Goal: Task Accomplishment & Management: Manage account settings

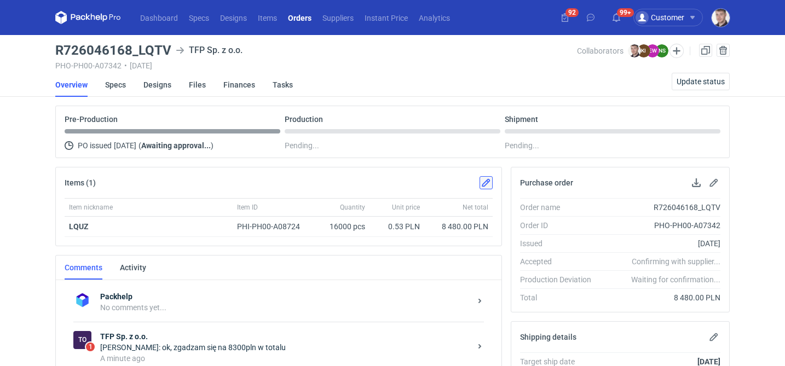
click at [483, 179] on button "button" at bounding box center [486, 182] width 13 height 13
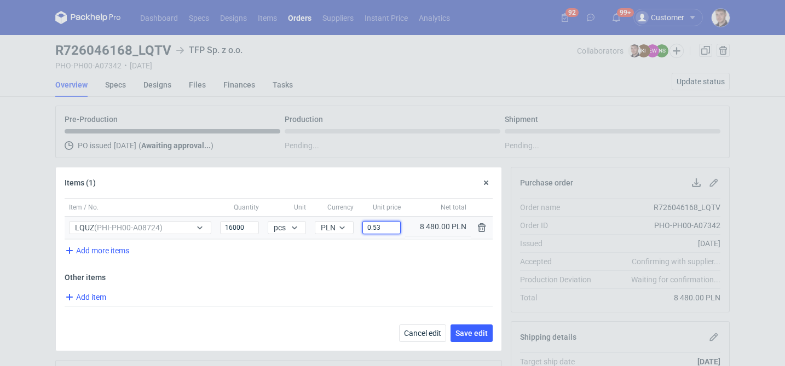
click at [390, 225] on input "0.53" at bounding box center [381, 227] width 38 height 13
click at [392, 266] on div "Item / No. Quantity Unit Currency Unit price Net total Item / No. LQUZ (PHI-PH0…" at bounding box center [279, 274] width 446 height 153
click at [400, 227] on input "0.52" at bounding box center [381, 227] width 38 height 13
type input "0.51"
click at [93, 298] on span "Add item" at bounding box center [85, 297] width 44 height 13
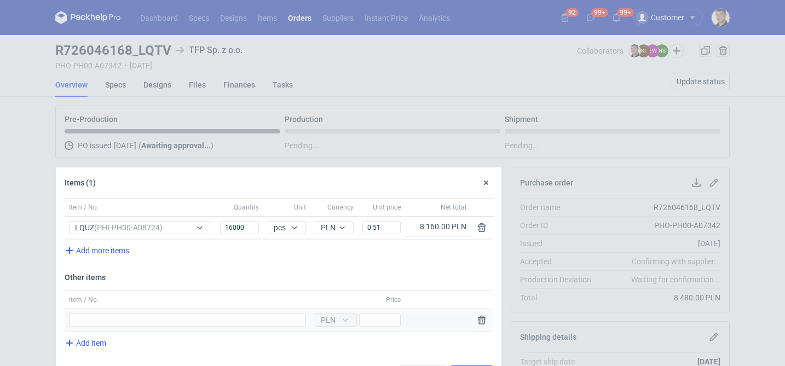
click at [123, 313] on div "Item / No." at bounding box center [188, 320] width 246 height 22
click at [120, 318] on input "Item / No." at bounding box center [187, 320] width 237 height 13
type input "wyrównanie"
click at [385, 322] on input "Price" at bounding box center [380, 320] width 42 height 13
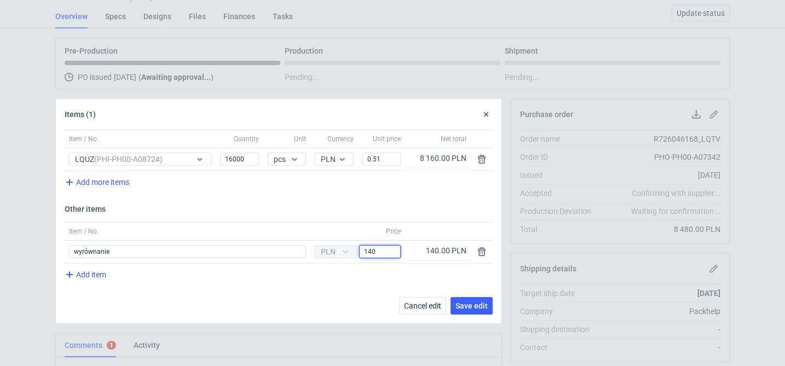
scroll to position [119, 0]
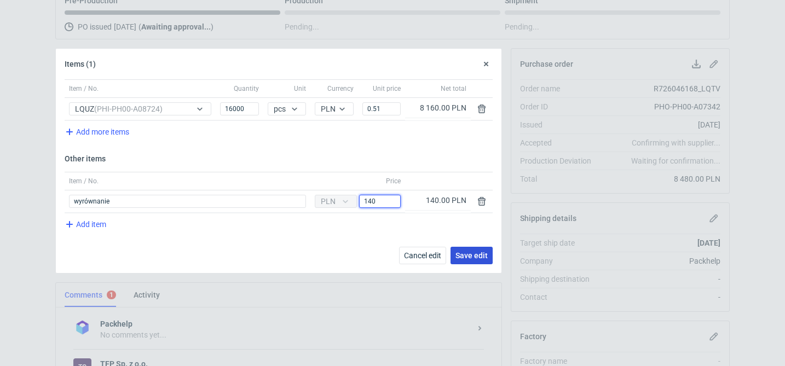
type input "140"
click at [471, 257] on span "Save edit" at bounding box center [472, 256] width 32 height 8
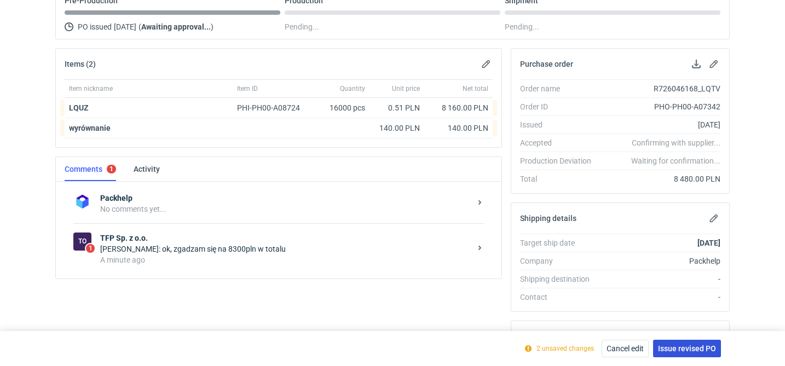
click at [694, 357] on button "Issue revised PO" at bounding box center [687, 349] width 68 height 18
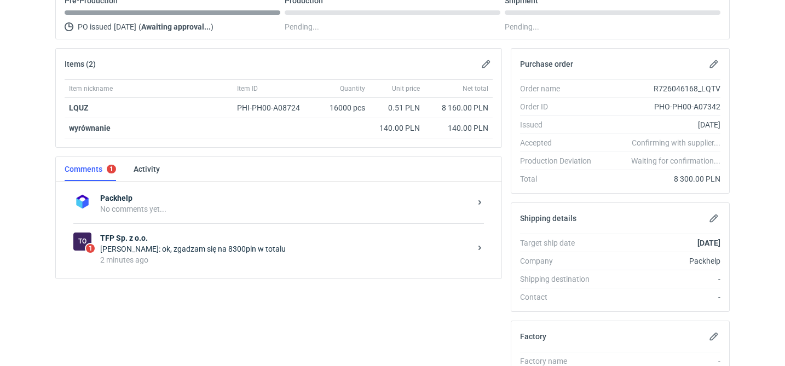
scroll to position [0, 0]
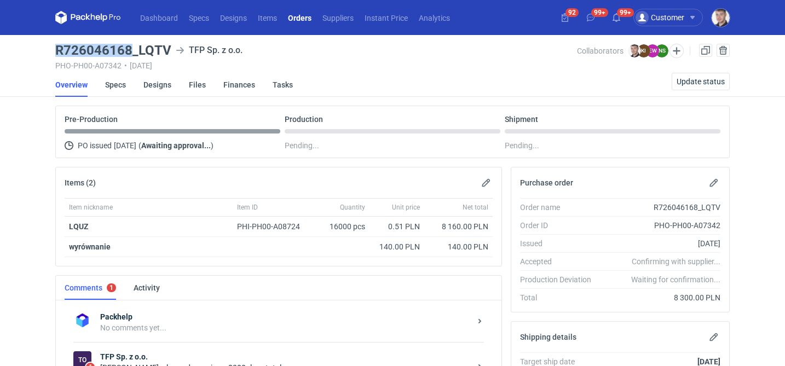
drag, startPoint x: 55, startPoint y: 50, endPoint x: 129, endPoint y: 49, distance: 73.9
copy h3 "R726046168"
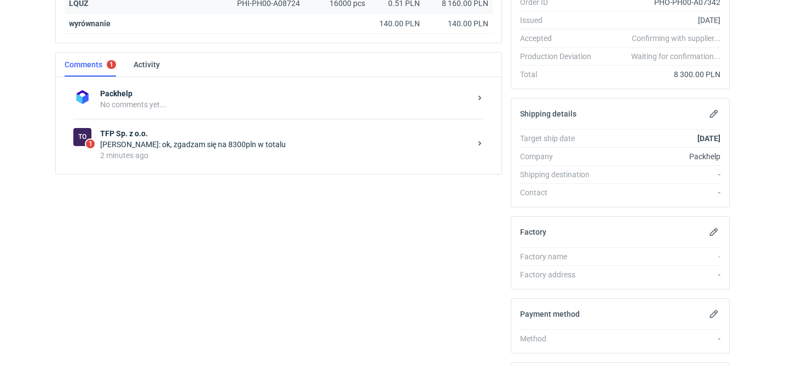
scroll to position [222, 0]
click at [246, 159] on div "2 minutes ago" at bounding box center [285, 156] width 371 height 11
